Goal: Communication & Community: Connect with others

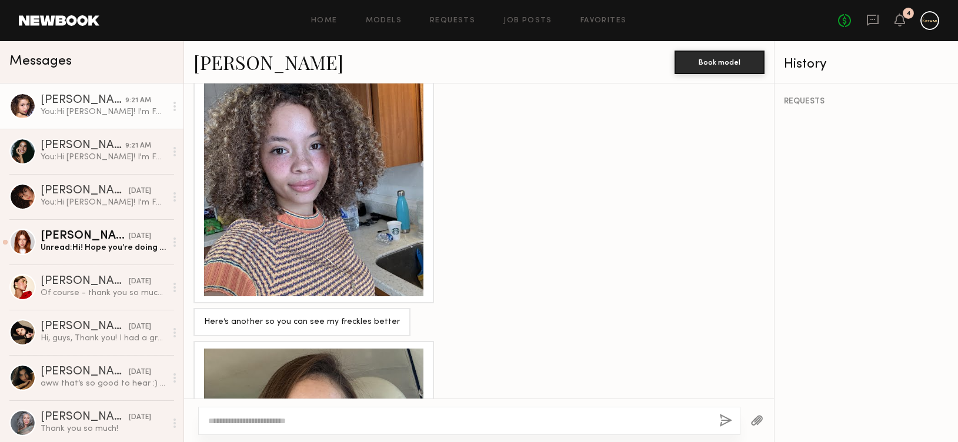
scroll to position [884, 0]
click at [385, 226] on div at bounding box center [313, 187] width 219 height 219
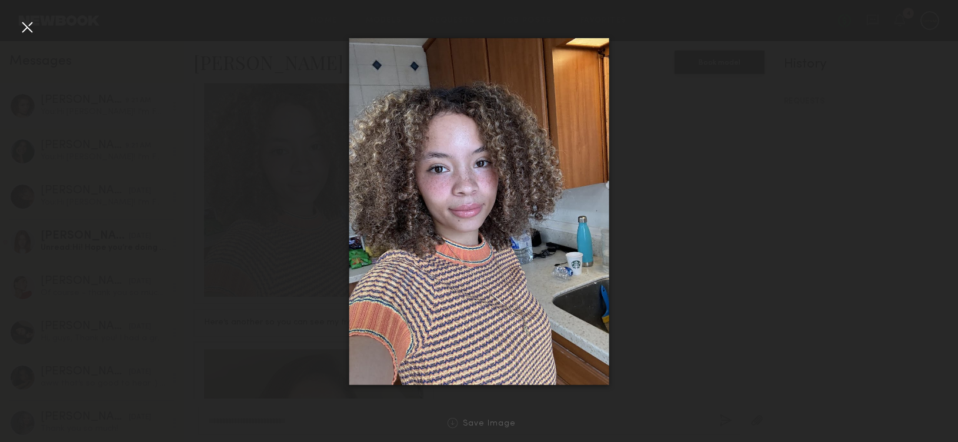
click at [28, 28] on div at bounding box center [27, 27] width 19 height 19
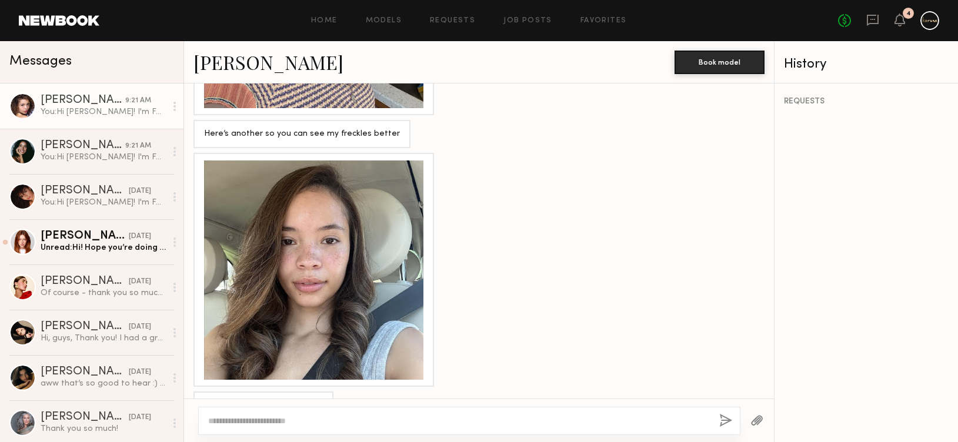
scroll to position [1079, 0]
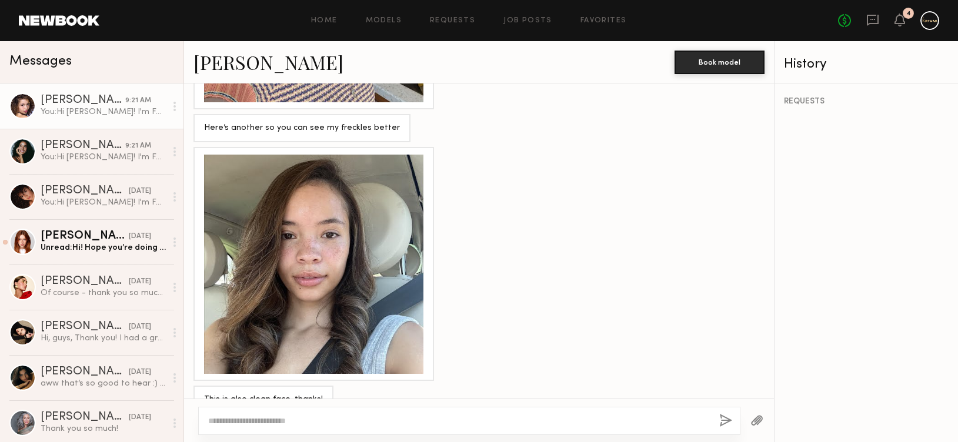
click at [366, 177] on div at bounding box center [313, 264] width 219 height 219
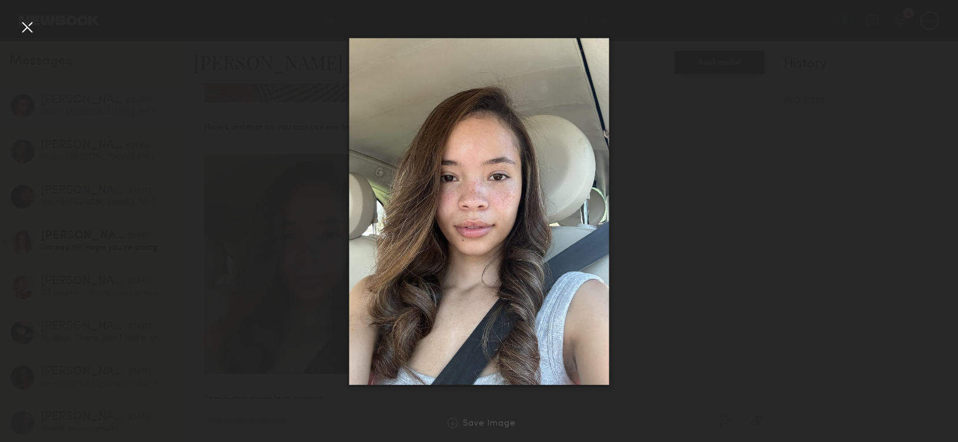
click at [26, 32] on div at bounding box center [27, 27] width 19 height 19
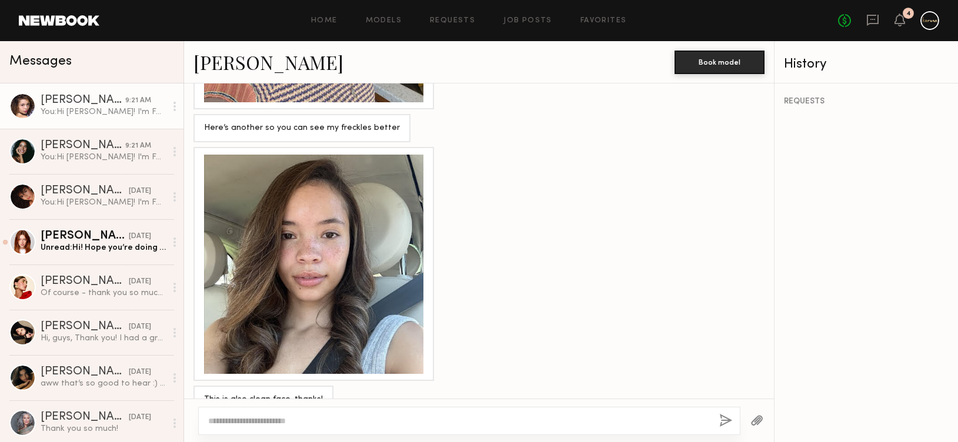
drag, startPoint x: 446, startPoint y: 119, endPoint x: 199, endPoint y: 123, distance: 247.6
click at [199, 123] on div "Keep direct messages professional and related only to paid job opportunities. M…" at bounding box center [479, 241] width 590 height 315
drag, startPoint x: 188, startPoint y: 118, endPoint x: 450, endPoint y: 371, distance: 363.5
click at [449, 378] on div "Keep direct messages professional and related only to paid job opportunities. M…" at bounding box center [479, 241] width 590 height 315
drag, startPoint x: 455, startPoint y: 361, endPoint x: 194, endPoint y: 106, distance: 364.3
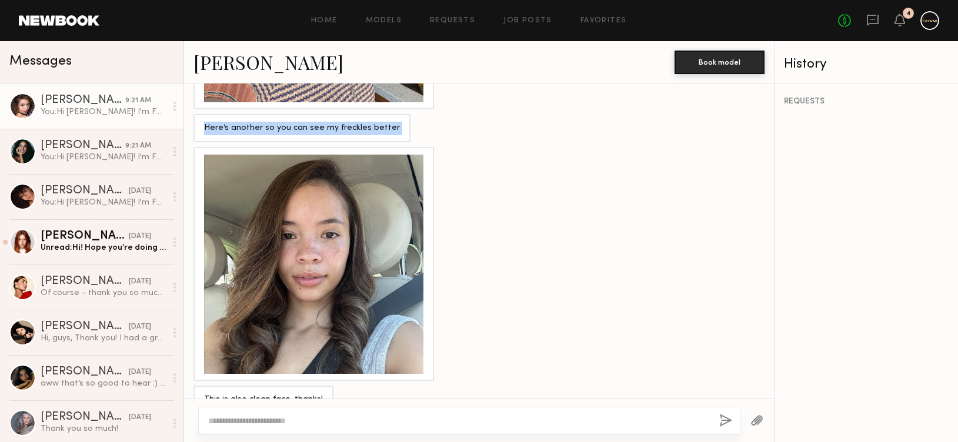
click at [193, 107] on div "Keep direct messages professional and related only to paid job opportunities. M…" at bounding box center [479, 241] width 590 height 315
click at [198, 114] on div "Here’s another so you can see my freckles better" at bounding box center [301, 128] width 217 height 28
drag, startPoint x: 231, startPoint y: 139, endPoint x: 473, endPoint y: 349, distance: 320.6
click at [473, 349] on div "Keep direct messages professional and related only to paid job opportunities. M…" at bounding box center [479, 241] width 590 height 315
